Goal: Task Accomplishment & Management: Complete application form

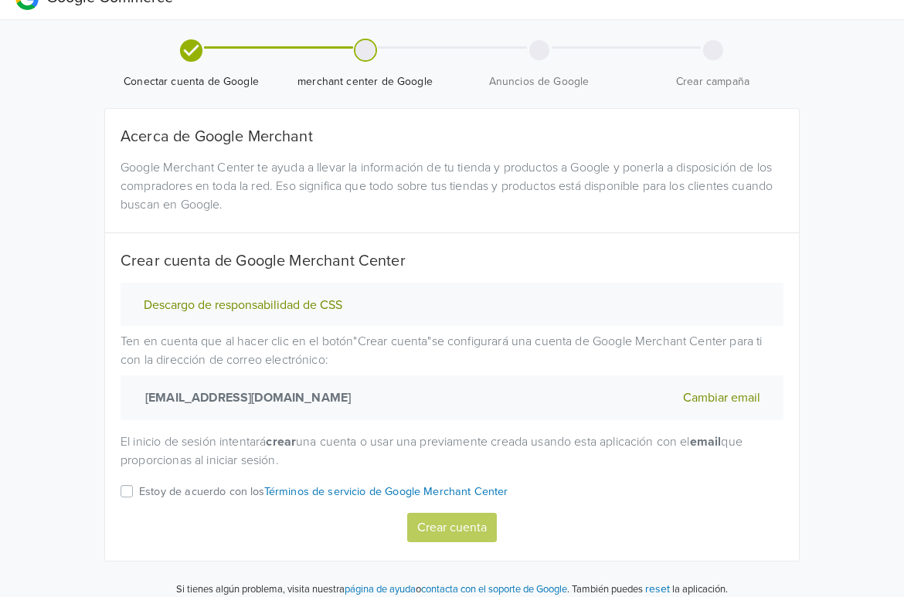
scroll to position [37, 0]
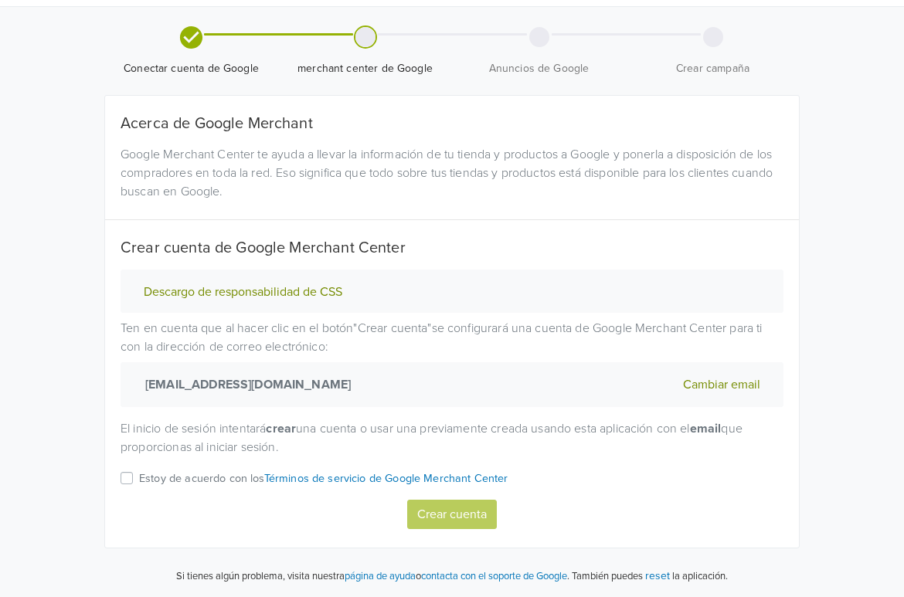
click at [139, 478] on label "Estoy de acuerdo con los Términos de servicio de Google Merchant Center" at bounding box center [323, 484] width 369 height 31
click at [0, 0] on input "Estoy de acuerdo con los Términos de servicio de Google Merchant Center" at bounding box center [0, 0] width 0 height 0
click at [444, 518] on button "Crear cuenta" at bounding box center [452, 514] width 90 height 29
click at [139, 481] on label "Estoy de acuerdo con los Términos de servicio de Google Merchant Center" at bounding box center [323, 484] width 369 height 31
click at [0, 0] on input "Estoy de acuerdo con los Términos de servicio de Google Merchant Center" at bounding box center [0, 0] width 0 height 0
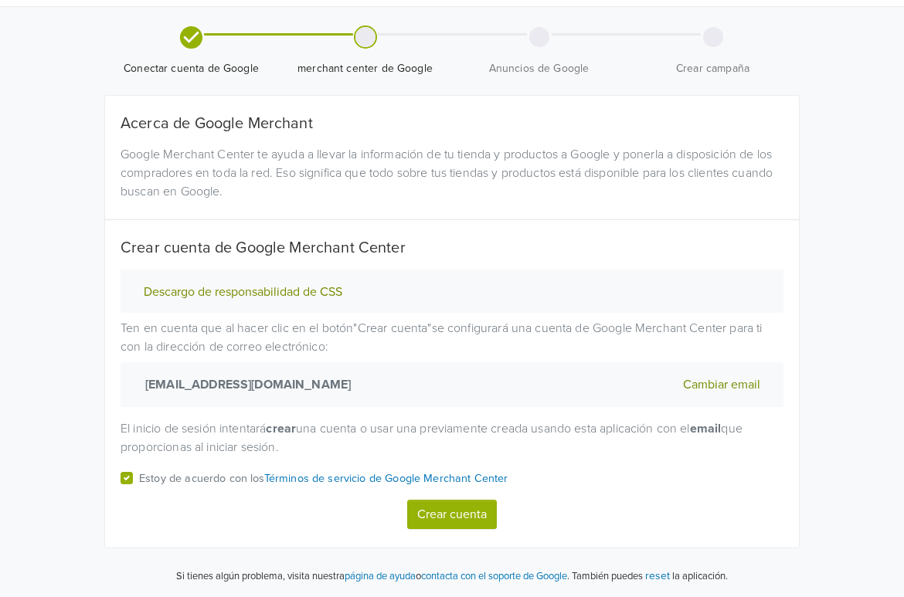
click at [458, 514] on button "Crear cuenta" at bounding box center [452, 514] width 90 height 29
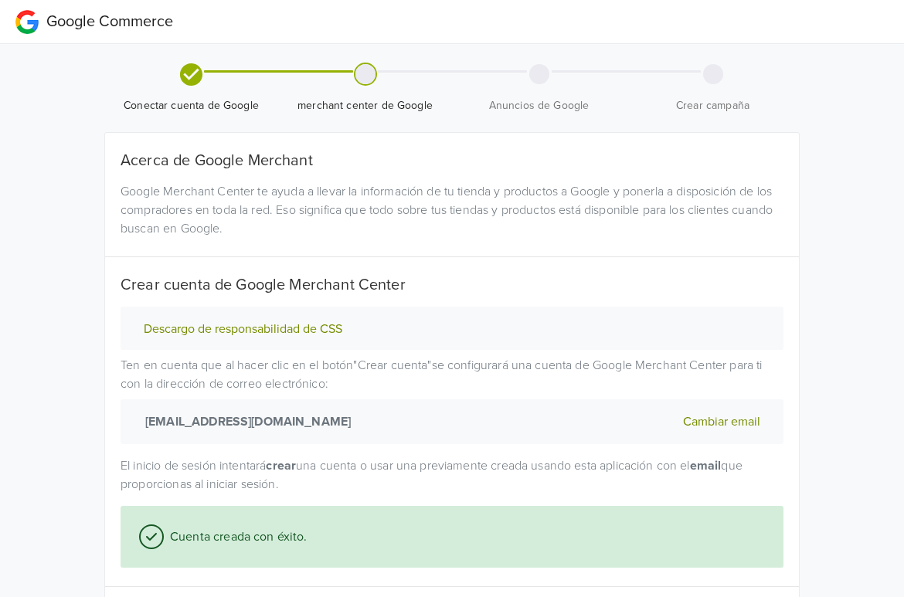
select select "cl"
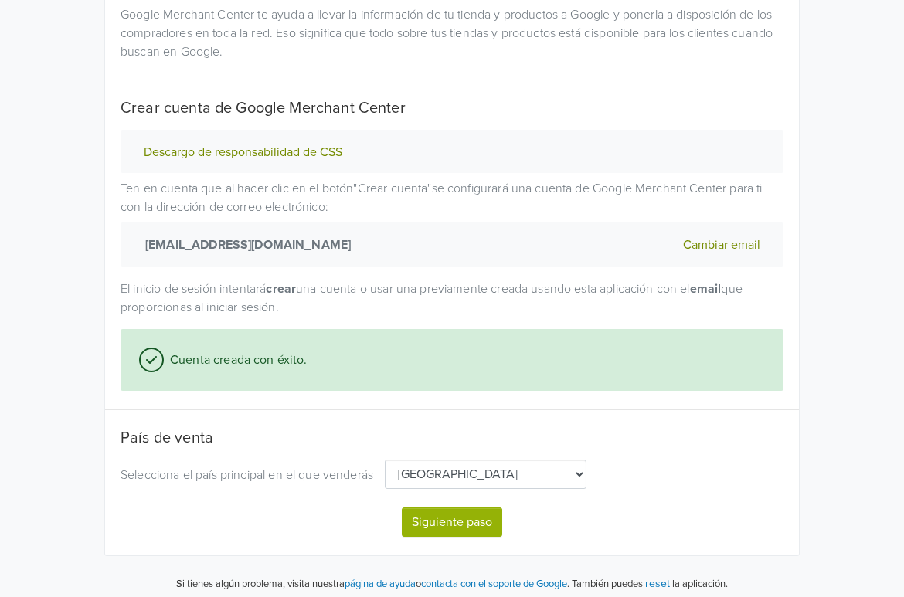
scroll to position [185, 0]
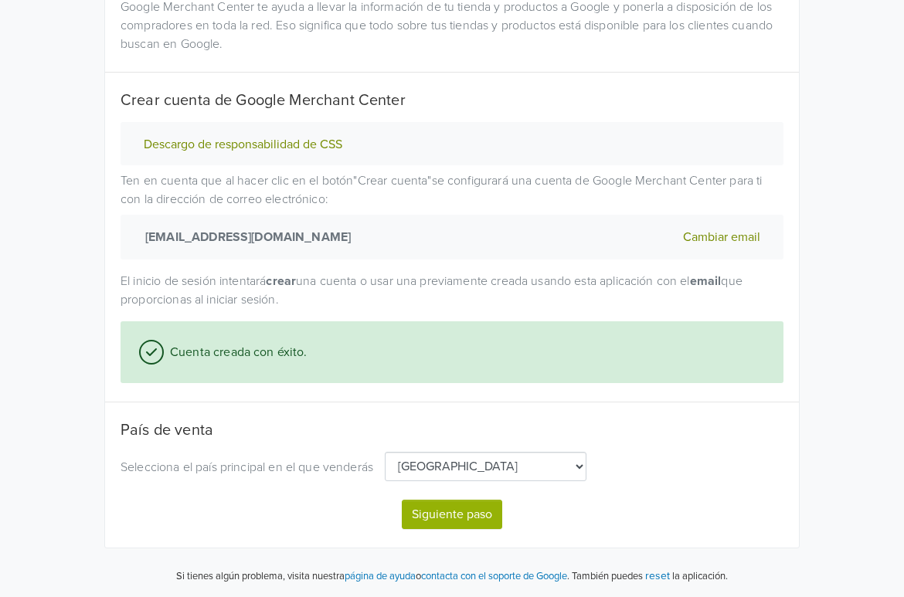
click at [475, 509] on button "Siguiente paso" at bounding box center [452, 514] width 100 height 29
select select "cl"
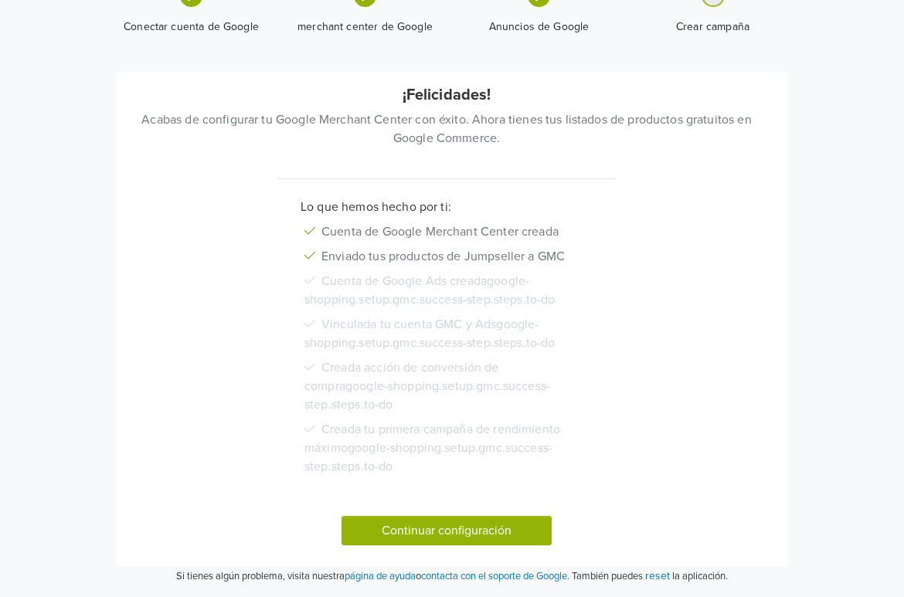
scroll to position [179, 0]
click at [429, 529] on button "Continuar configuración" at bounding box center [447, 530] width 210 height 29
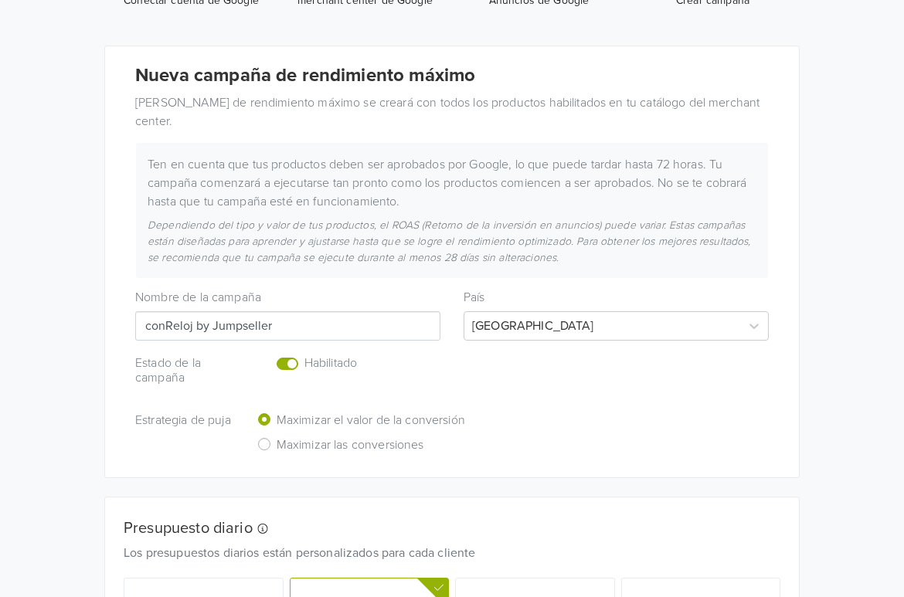
scroll to position [206, 0]
drag, startPoint x: 197, startPoint y: 328, endPoint x: 315, endPoint y: 328, distance: 117.5
click at [315, 328] on input "conReloj by Jumpseller" at bounding box center [287, 325] width 305 height 29
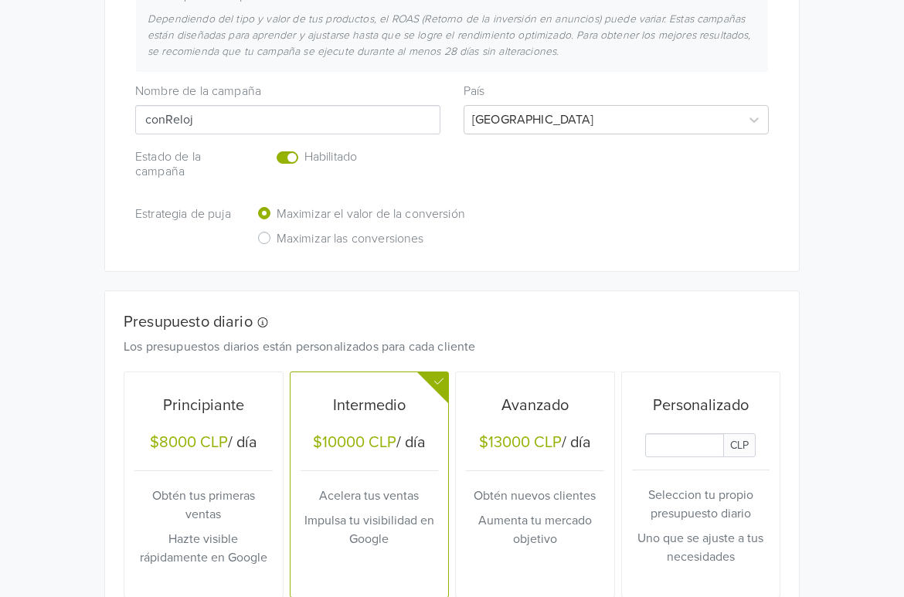
scroll to position [515, 0]
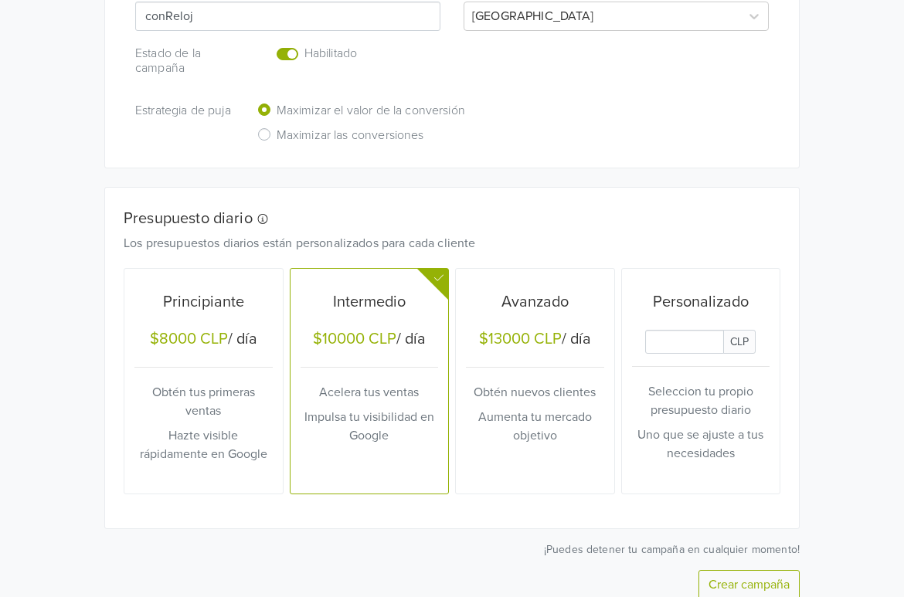
type input "conReloj"
click at [701, 345] on input "Daily Custom Budget" at bounding box center [684, 342] width 79 height 24
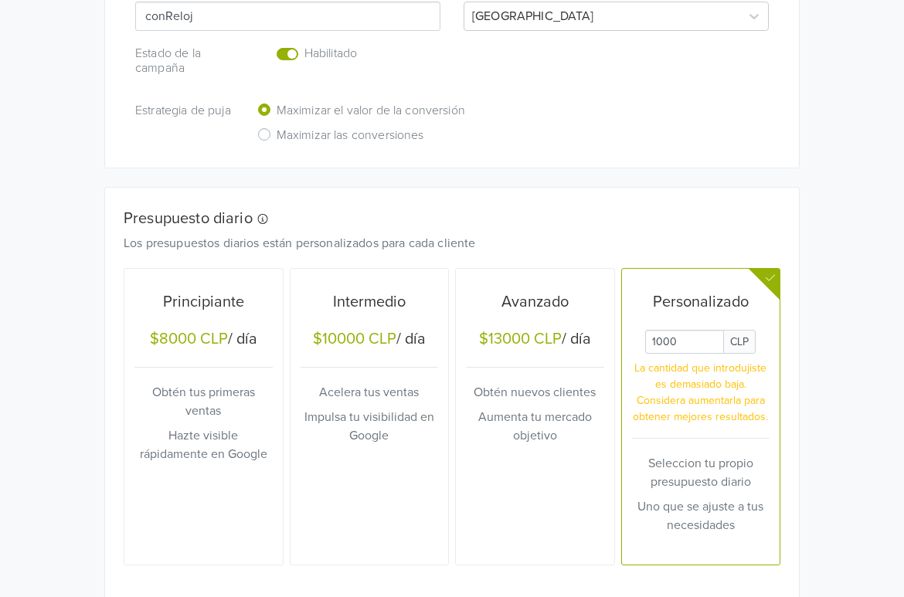
type input "1000"
click at [848, 402] on div "Google Commerce Crea múltiples campañas de rendimiento máximo accediendo a la s…" at bounding box center [452, 112] width 904 height 1254
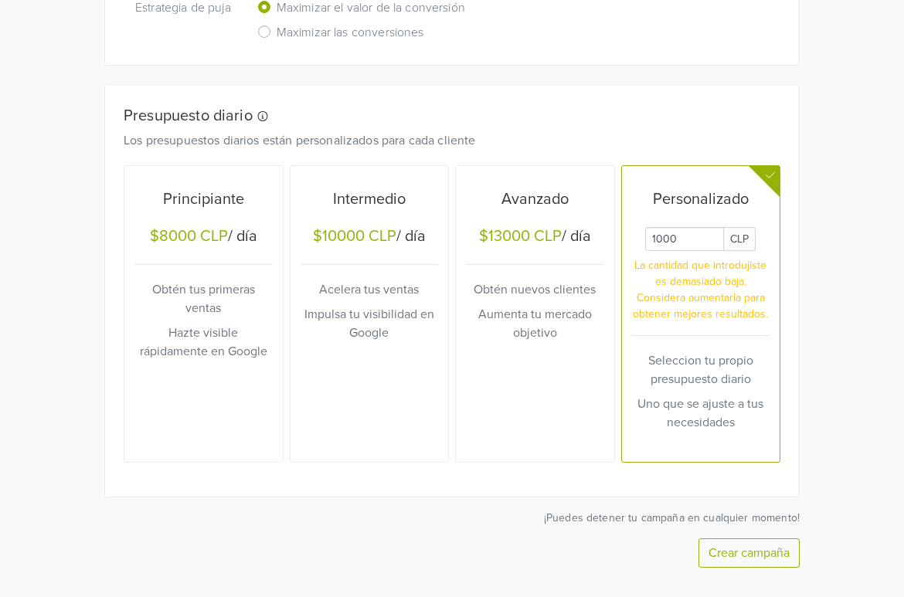
scroll to position [656, 0]
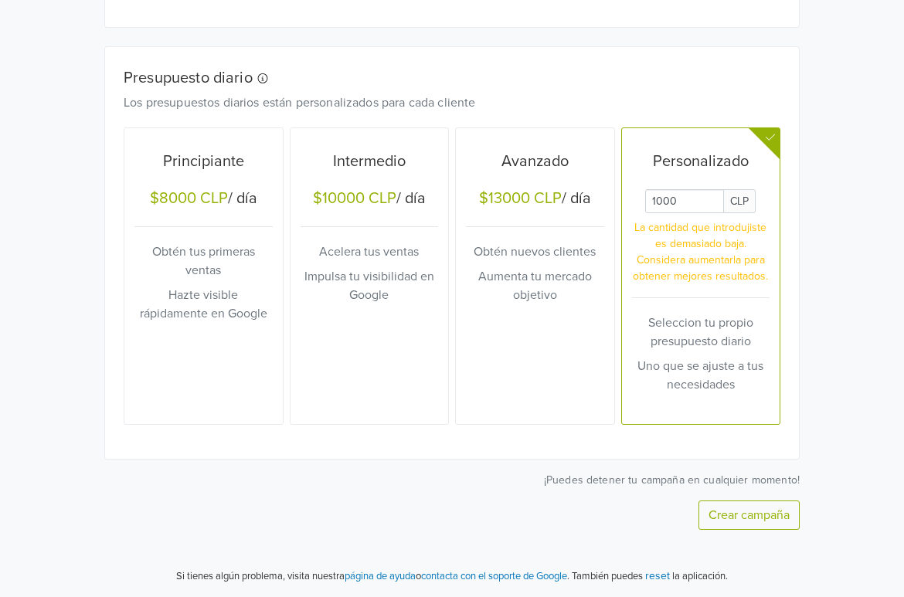
click at [762, 518] on button "Crear campaña" at bounding box center [749, 515] width 101 height 29
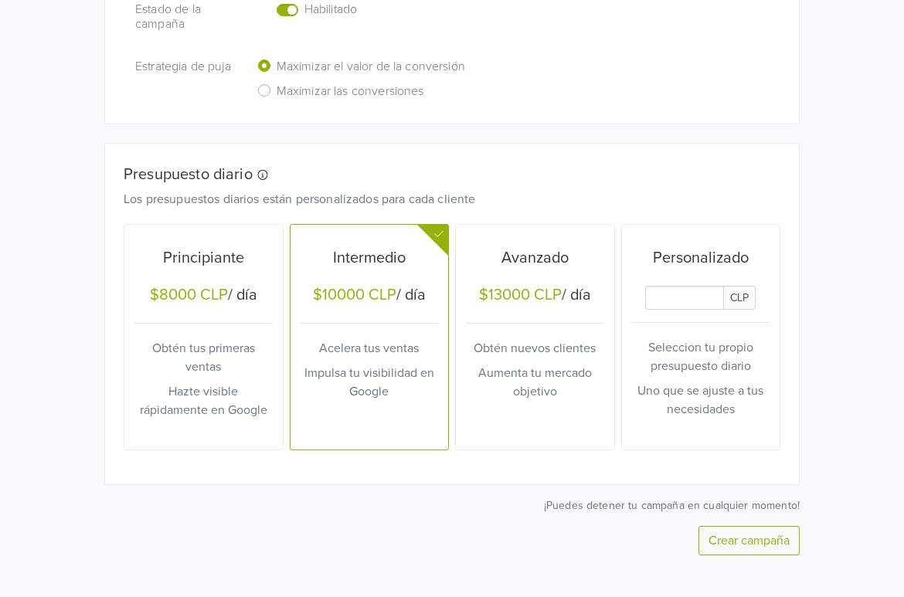
scroll to position [692, 0]
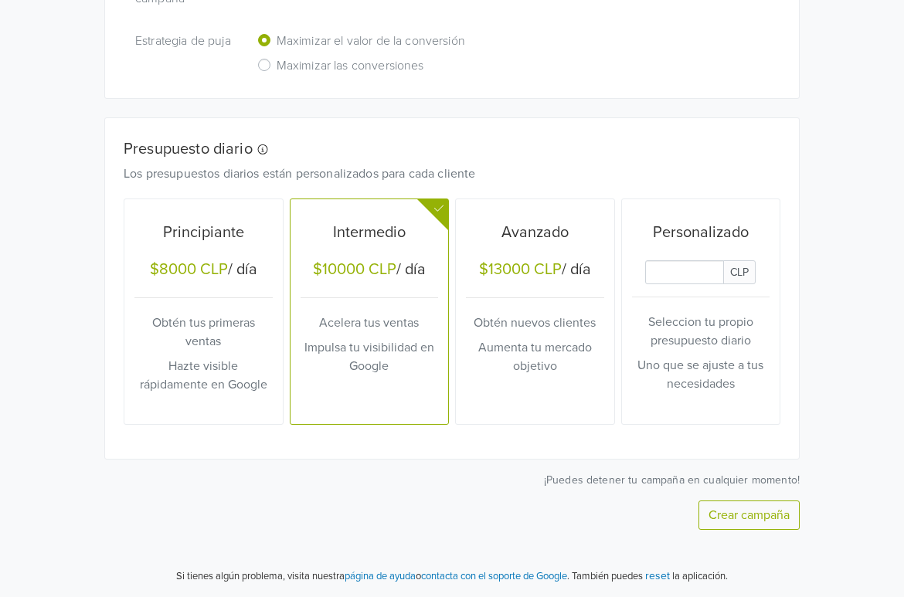
click at [190, 235] on h5 "Principiante" at bounding box center [203, 232] width 138 height 19
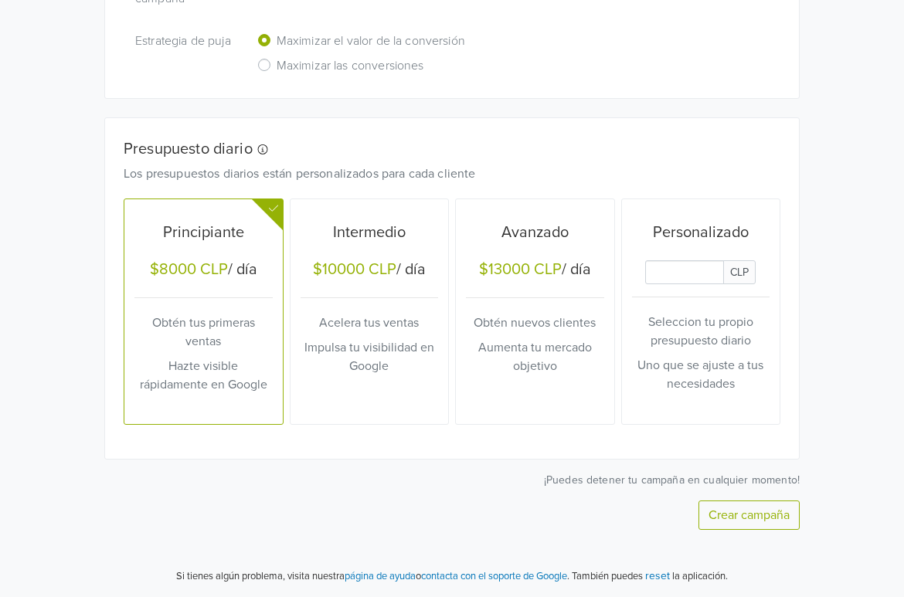
click at [743, 518] on button "Crear campaña" at bounding box center [749, 515] width 101 height 29
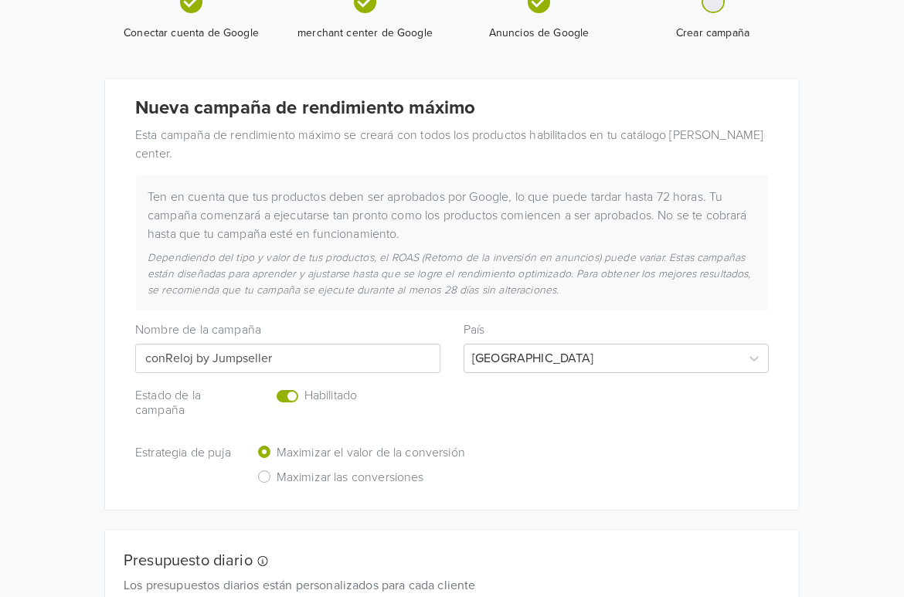
scroll to position [0, 0]
